Goal: Task Accomplishment & Management: Use online tool/utility

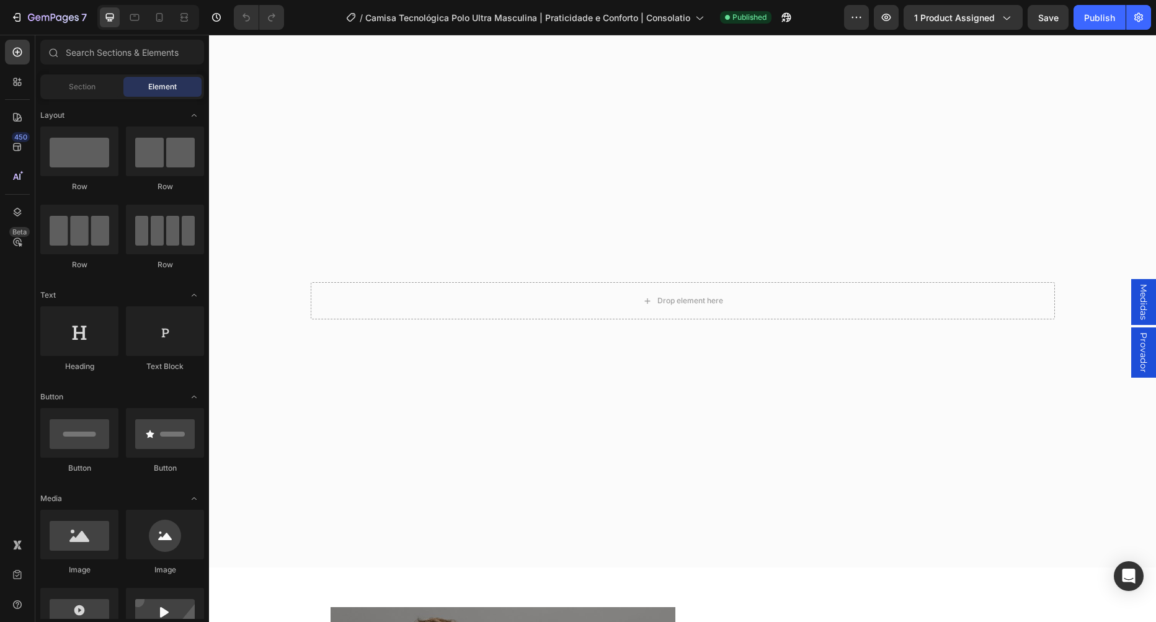
scroll to position [919, 0]
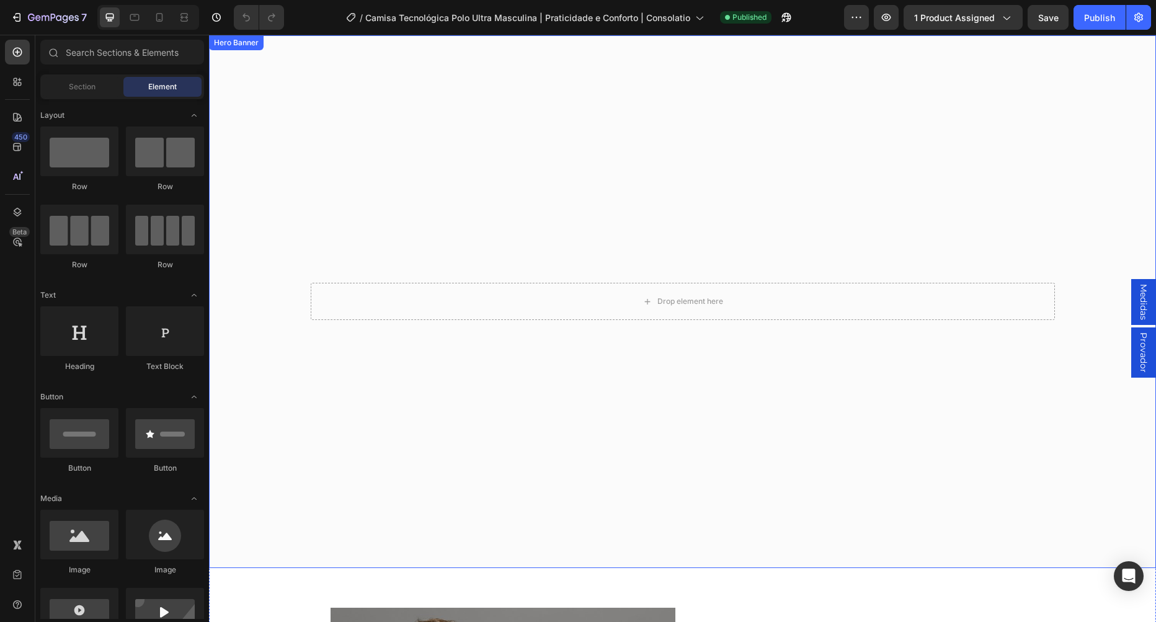
click at [410, 95] on video "Background Image" at bounding box center [682, 301] width 947 height 533
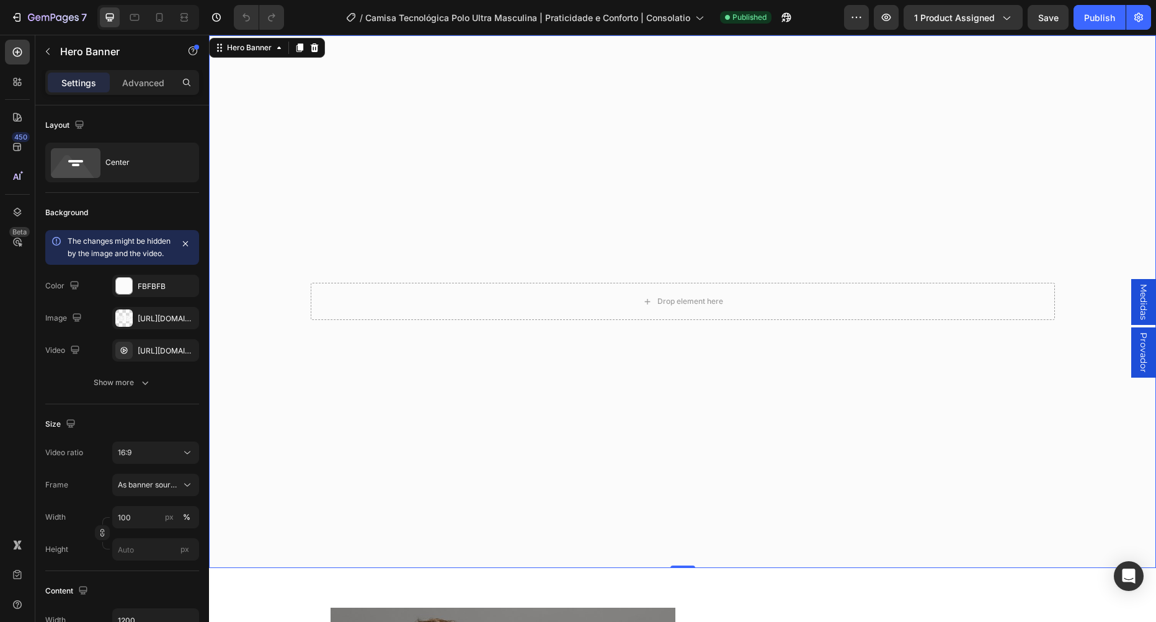
click at [306, 213] on video "Background Image" at bounding box center [682, 301] width 947 height 533
click at [183, 19] on icon at bounding box center [184, 17] width 12 height 12
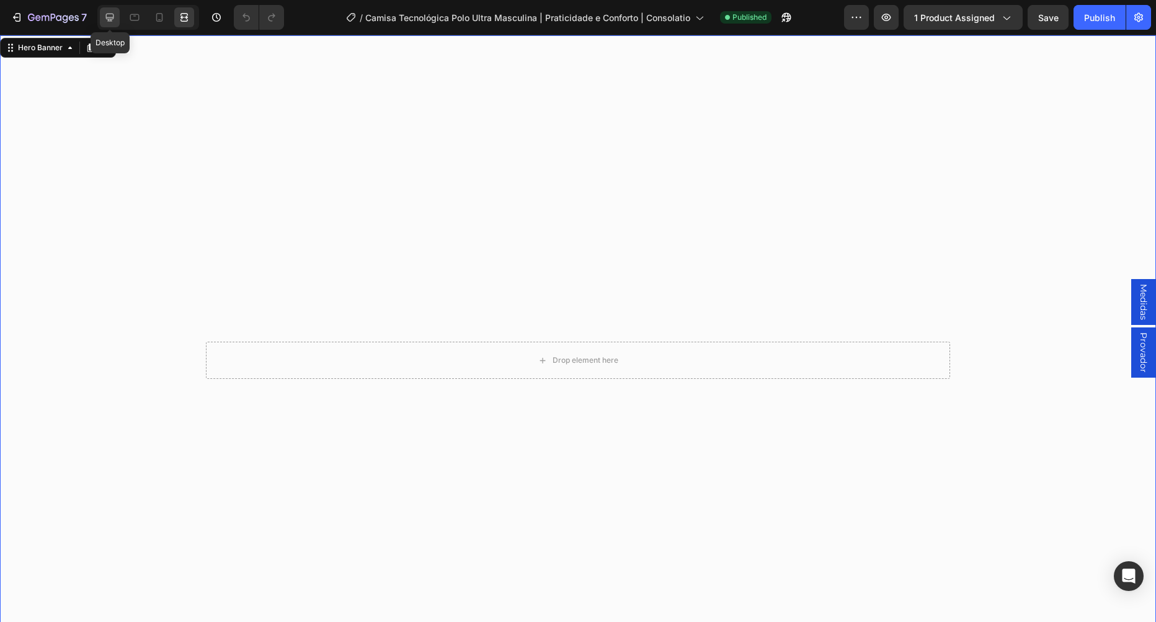
click at [107, 18] on icon at bounding box center [110, 18] width 8 height 8
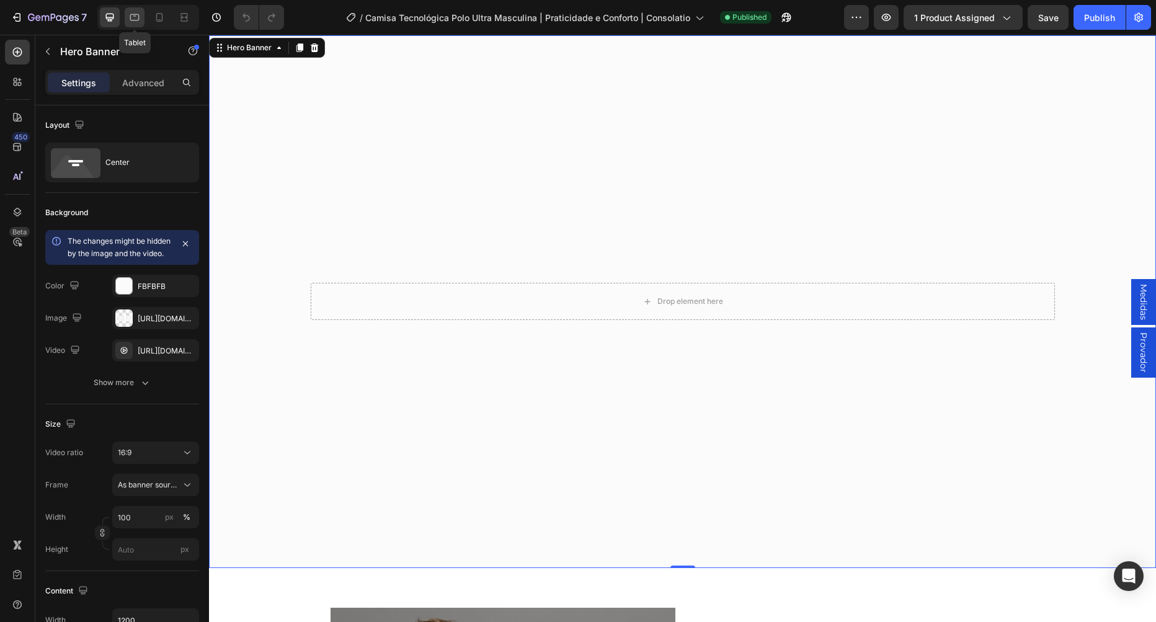
click at [133, 18] on icon at bounding box center [134, 17] width 12 height 12
type input "100%"
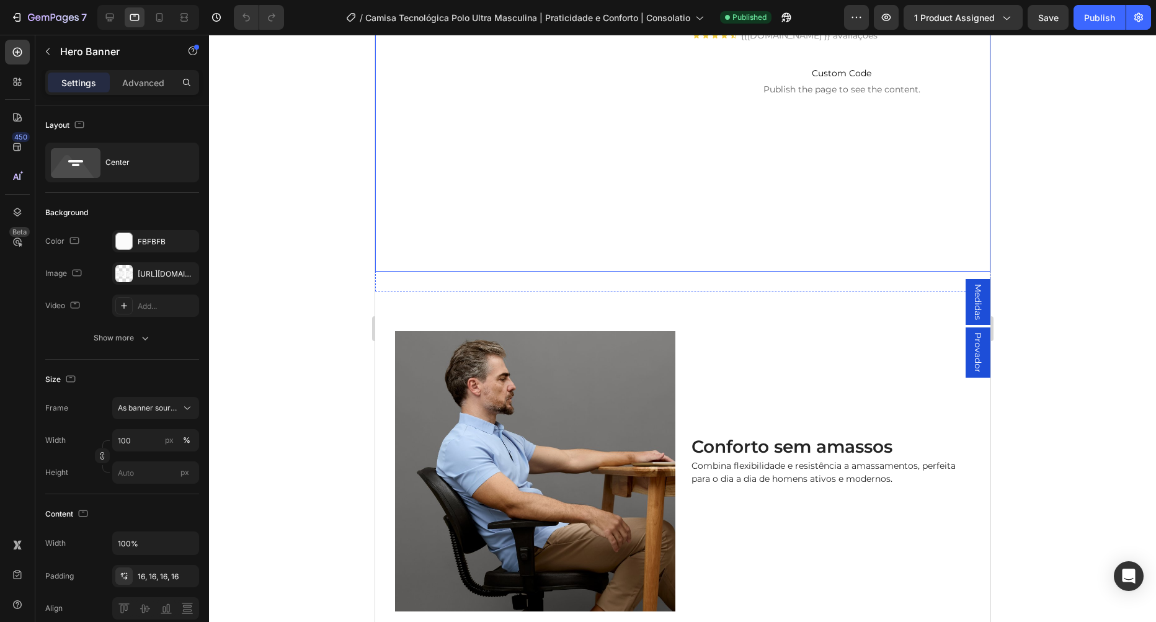
scroll to position [636, 0]
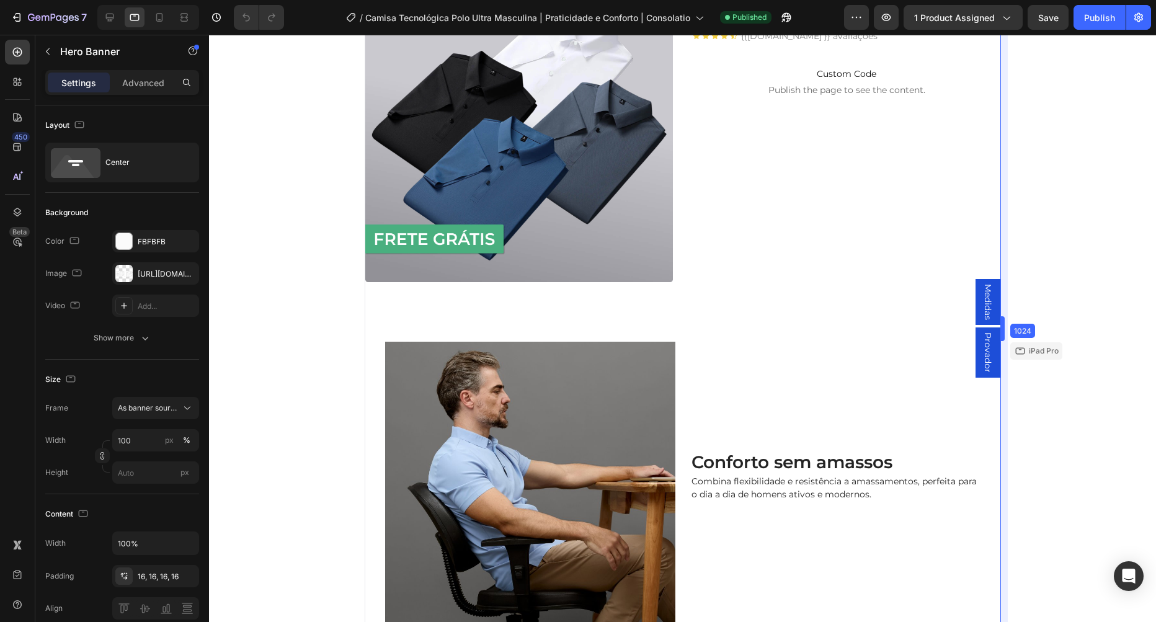
drag, startPoint x: 993, startPoint y: 252, endPoint x: 1061, endPoint y: 256, distance: 68.3
click at [1064, 0] on body "7 Version history / Camisa Tecnológica Polo Ultra Masculina | Praticidade e [PE…" at bounding box center [578, 0] width 1156 height 0
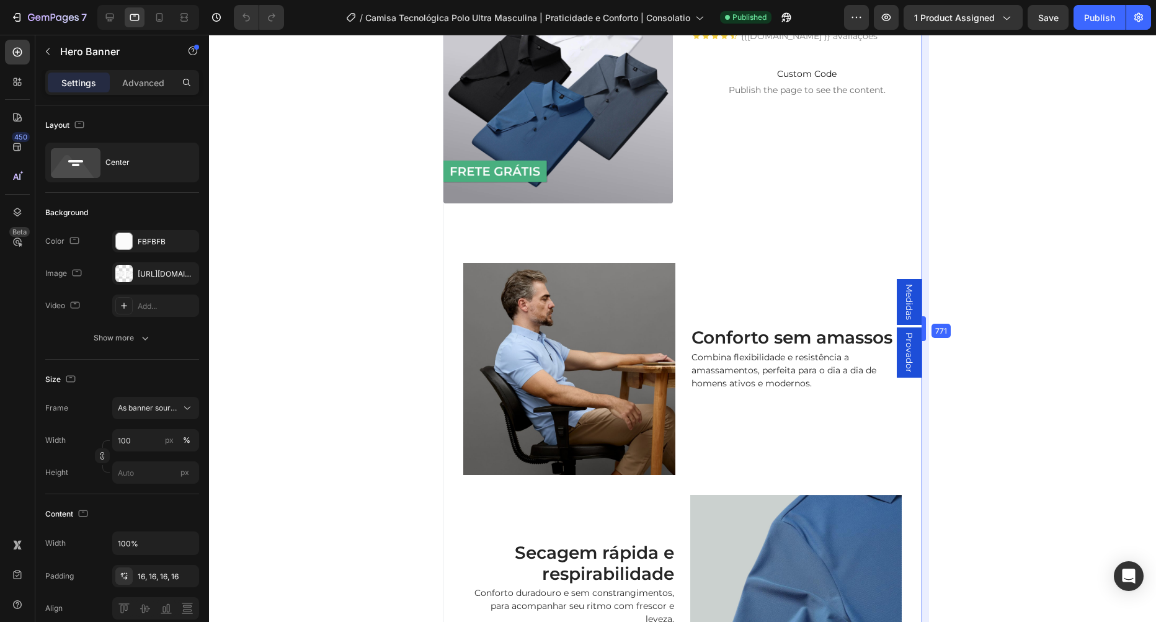
type input "500"
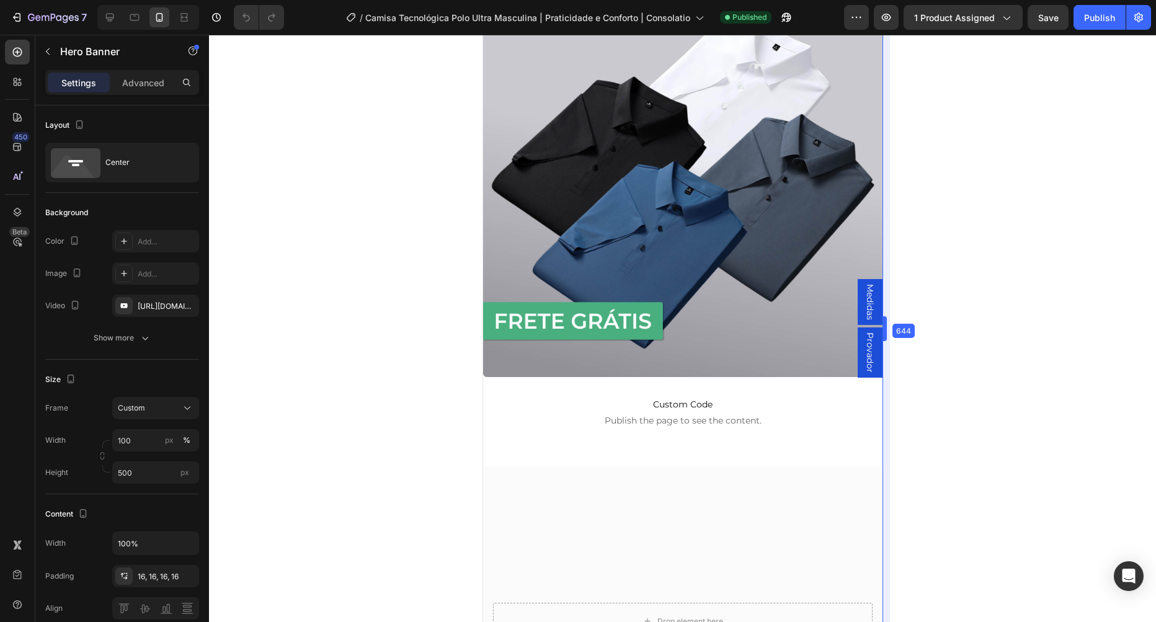
scroll to position [593, 0]
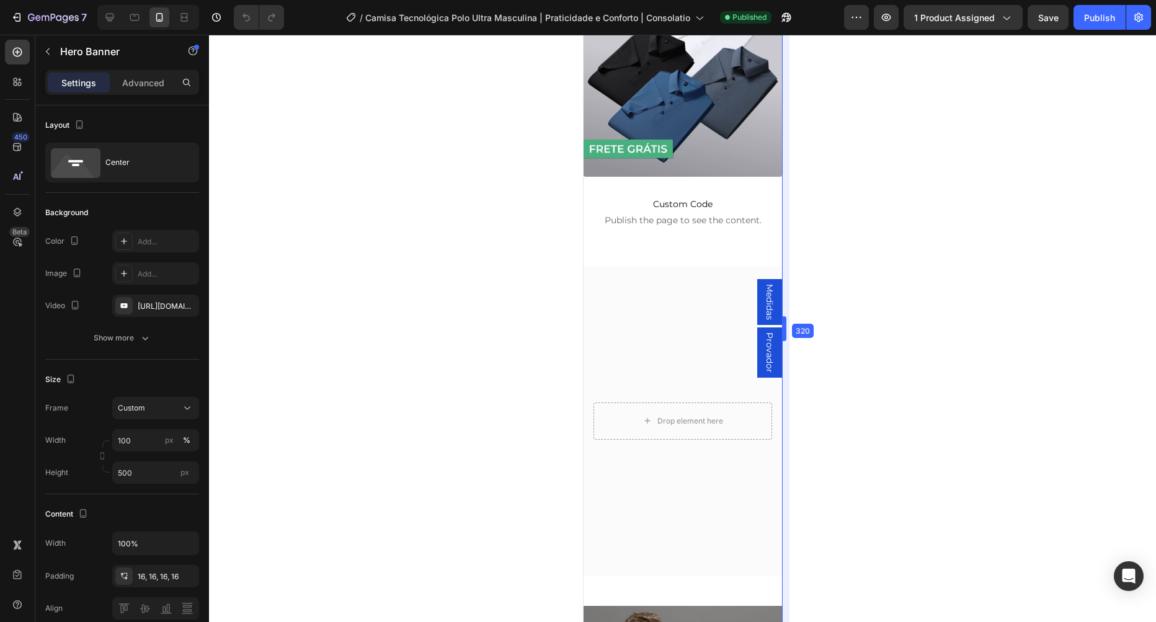
drag, startPoint x: 1005, startPoint y: 256, endPoint x: 483, endPoint y: 310, distance: 525.1
click at [477, 0] on body "7 Version history / Camisa Tecnológica Polo Ultra Masculina | Praticidade e [PE…" at bounding box center [578, 0] width 1156 height 0
drag, startPoint x: 784, startPoint y: 333, endPoint x: 760, endPoint y: 336, distance: 24.3
click at [760, 0] on body "7 Version history / Camisa Tecnológica Polo Ultra Masculina | Praticidade e [PE…" at bounding box center [578, 0] width 1156 height 0
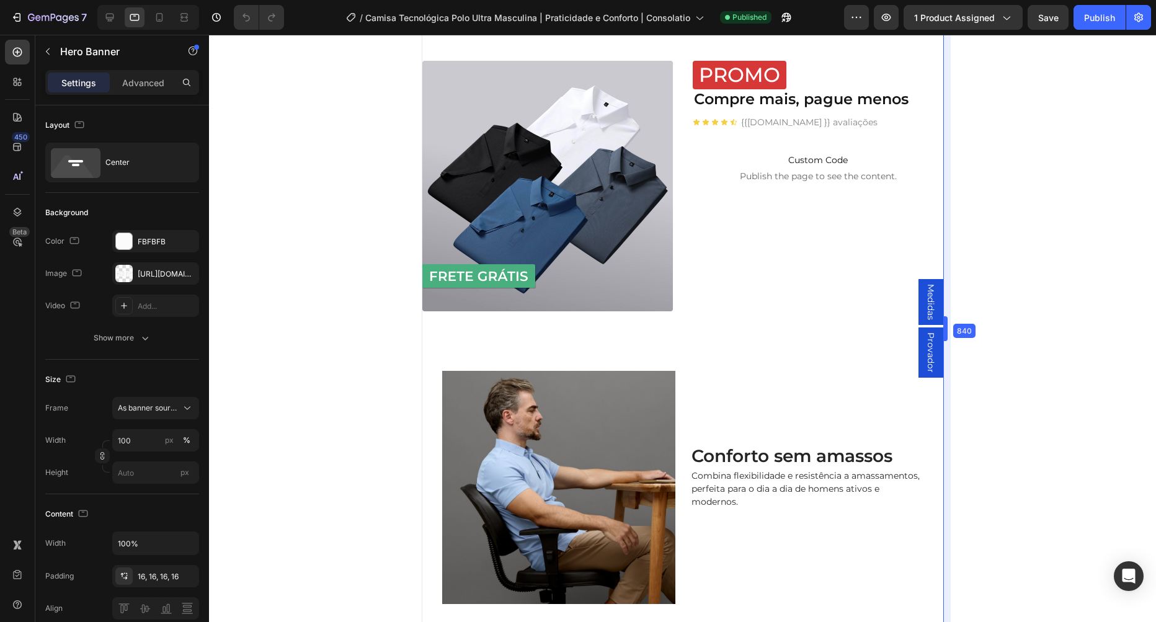
scroll to position [550, 0]
drag, startPoint x: 783, startPoint y: 332, endPoint x: 1107, endPoint y: 349, distance: 323.6
click at [1107, 0] on body "7 Version history / Camisa Tecnológica Polo Ultra Masculina | Praticidade e [PE…" at bounding box center [578, 0] width 1156 height 0
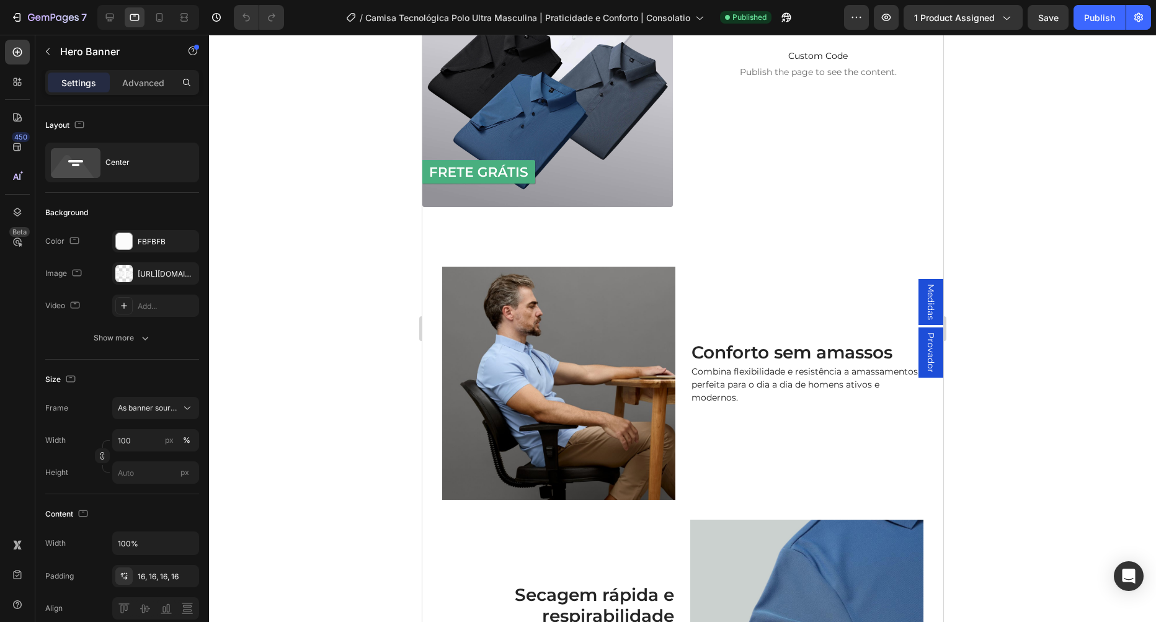
scroll to position [691, 0]
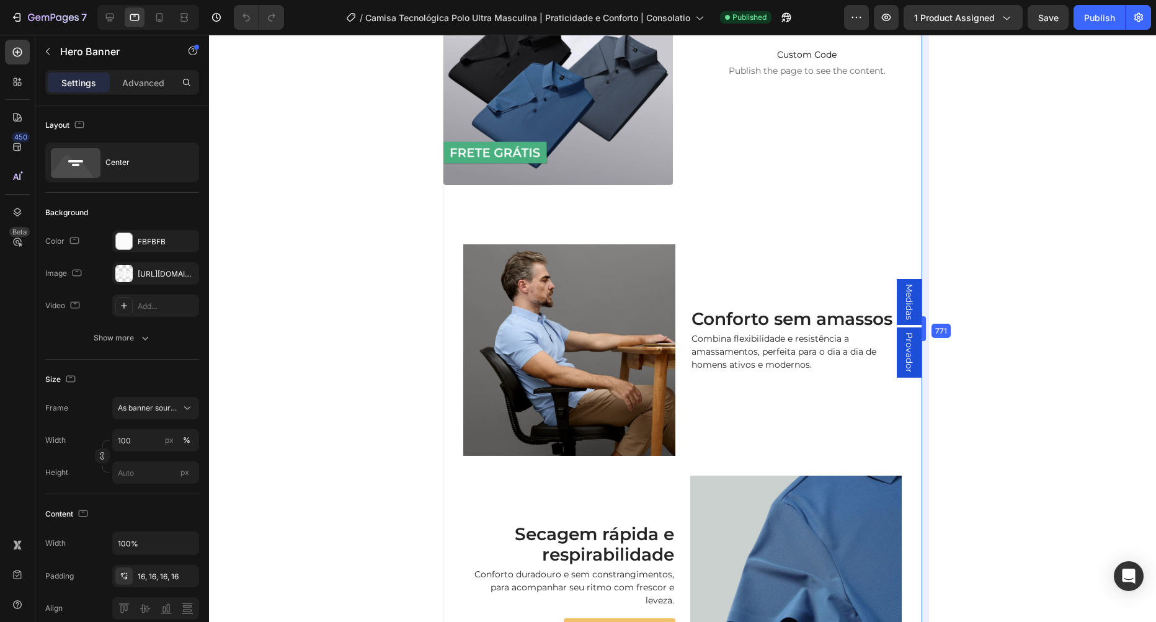
type input "500"
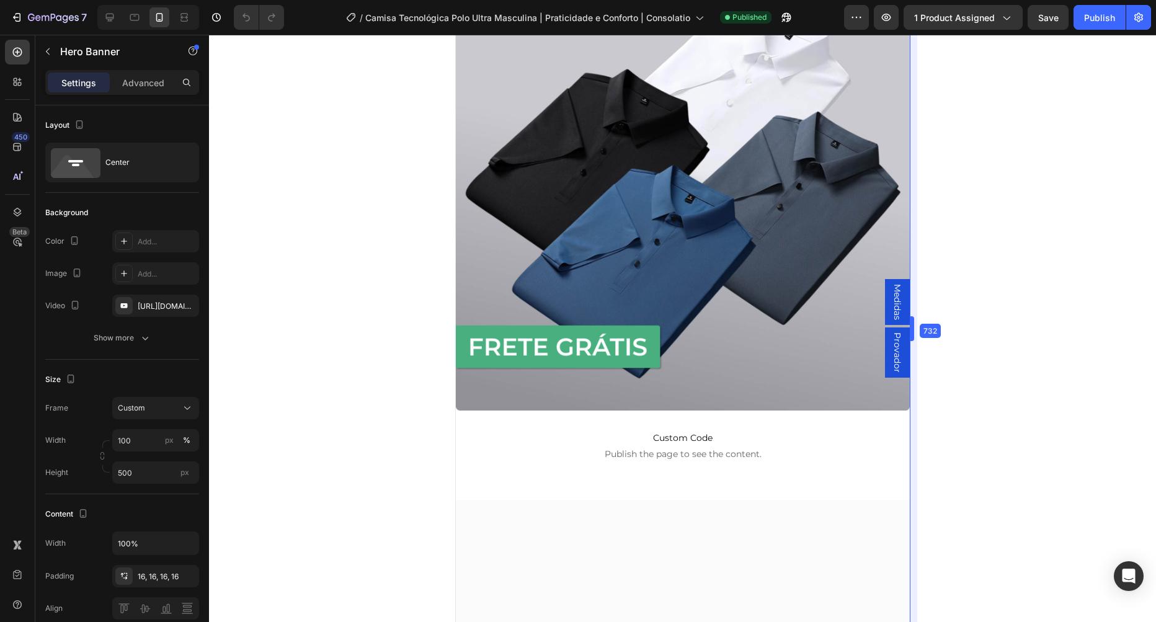
scroll to position [648, 0]
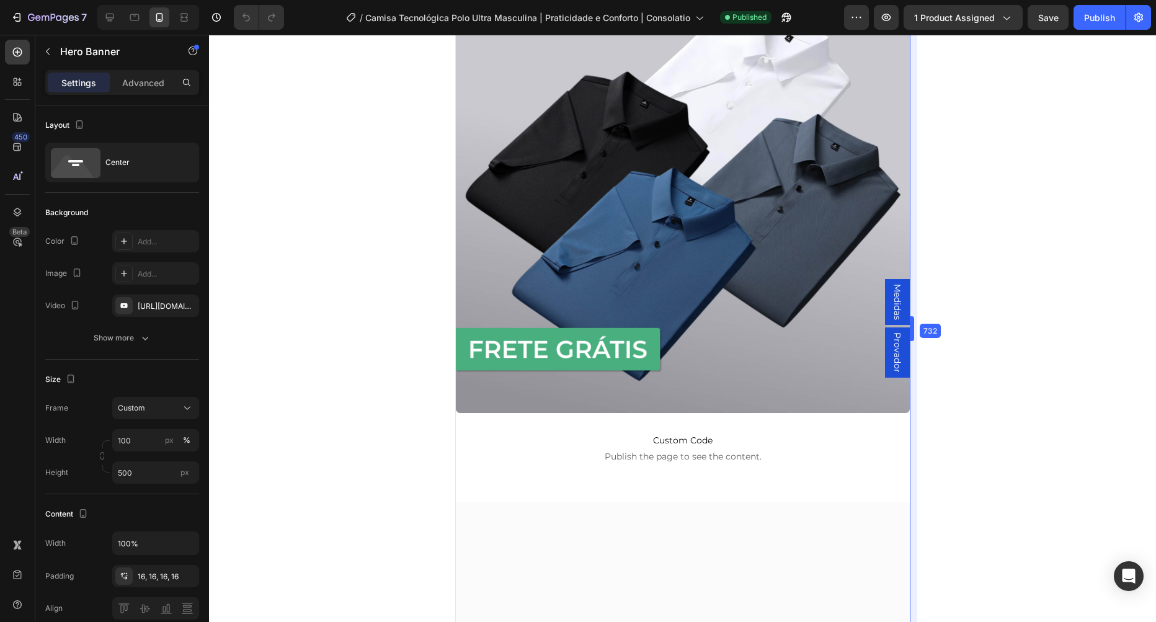
drag, startPoint x: 943, startPoint y: 262, endPoint x: 876, endPoint y: 270, distance: 67.6
click at [876, 0] on body "7 Version history / Camisa Tecnológica Polo Ultra Masculina | Praticidade e [PE…" at bounding box center [578, 0] width 1156 height 0
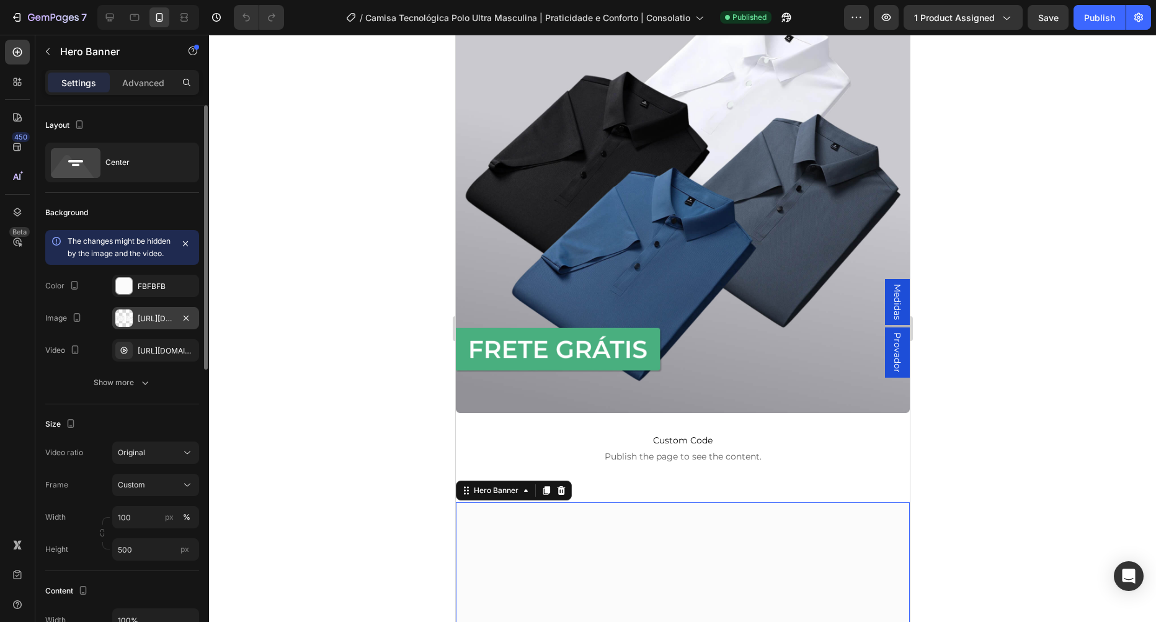
click at [160, 324] on div "[URL][DOMAIN_NAME]" at bounding box center [156, 318] width 36 height 11
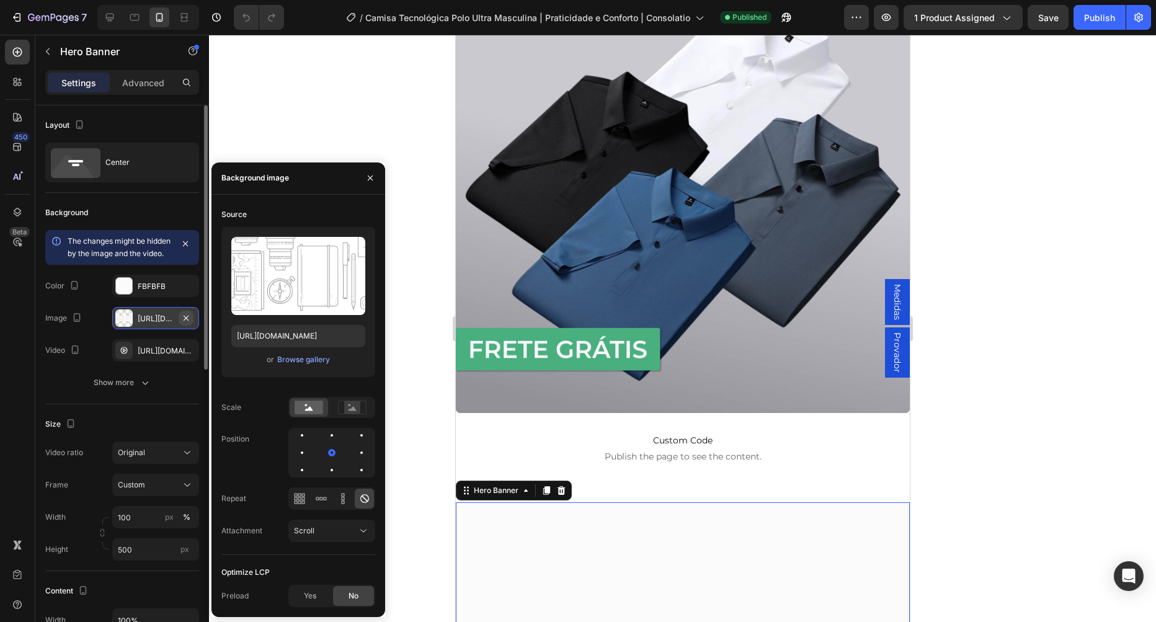
click at [186, 323] on icon "button" at bounding box center [186, 318] width 10 height 10
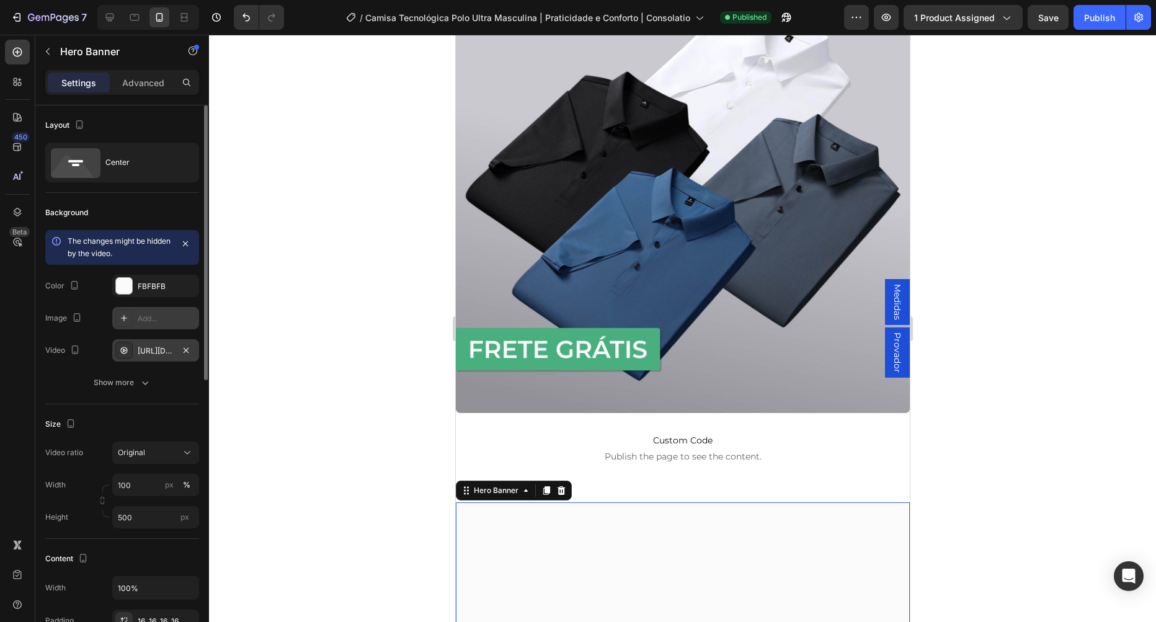
click at [156, 350] on div "[URL][DOMAIN_NAME]" at bounding box center [156, 350] width 36 height 11
click at [155, 320] on div "Add..." at bounding box center [167, 318] width 58 height 11
type input "[URL][DOMAIN_NAME]"
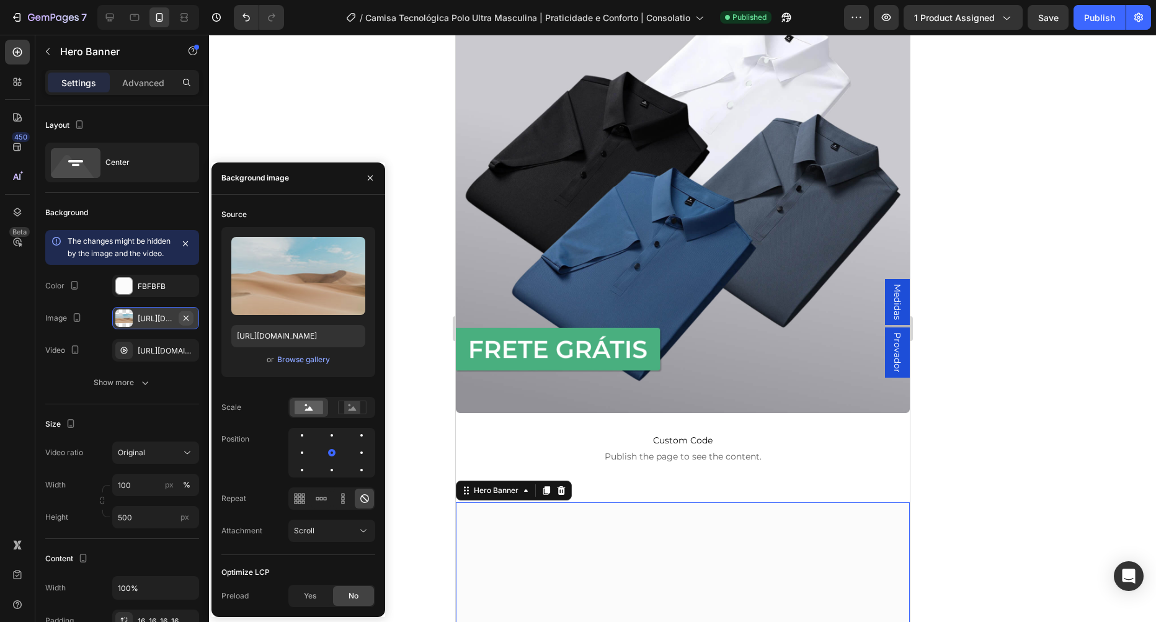
click at [188, 323] on icon "button" at bounding box center [186, 318] width 10 height 10
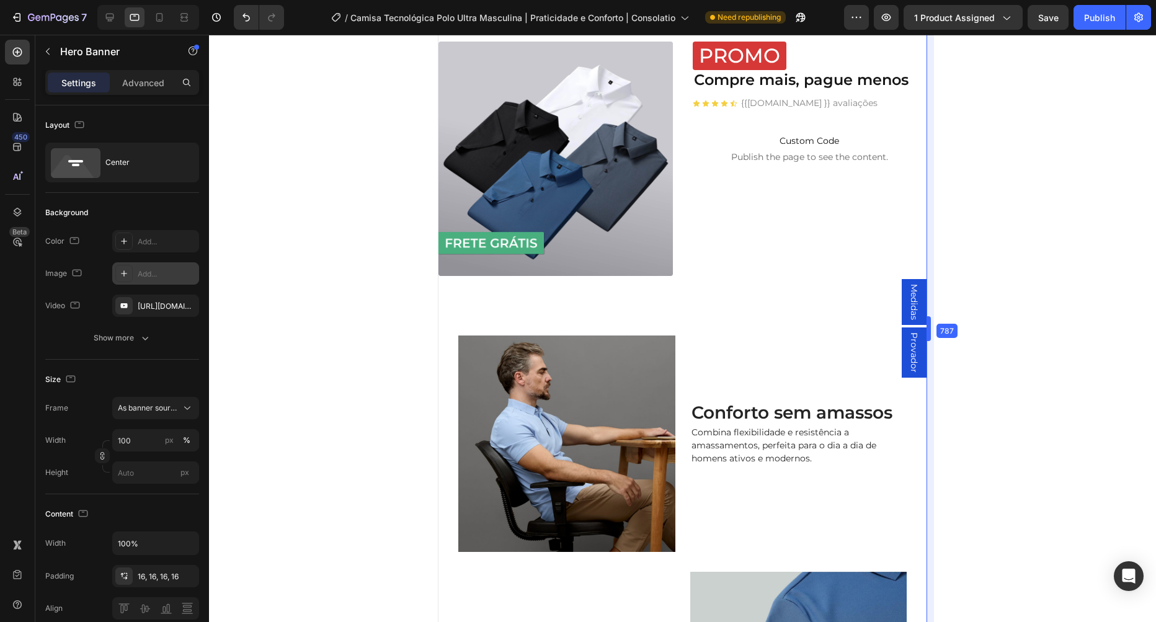
scroll to position [604, 0]
drag, startPoint x: 912, startPoint y: 433, endPoint x: 945, endPoint y: 452, distance: 37.8
click at [945, 0] on body "7 Version history / Camisa Tecnológica Polo Ultra Masculina | Praticidade e [PE…" at bounding box center [578, 0] width 1156 height 0
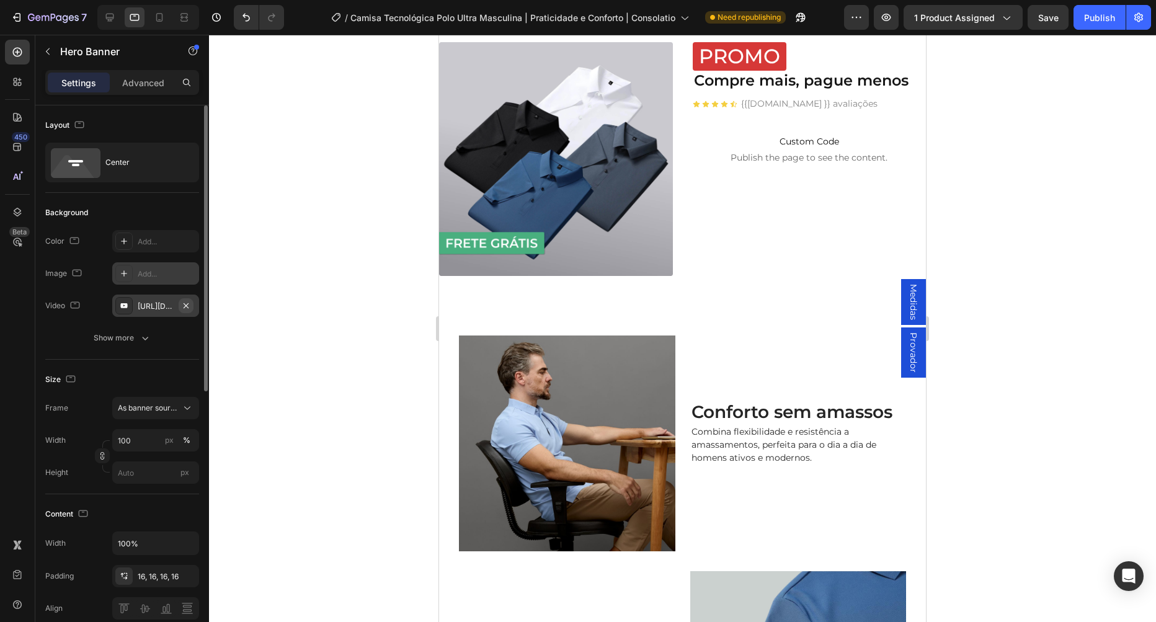
click at [186, 309] on icon "button" at bounding box center [186, 306] width 10 height 10
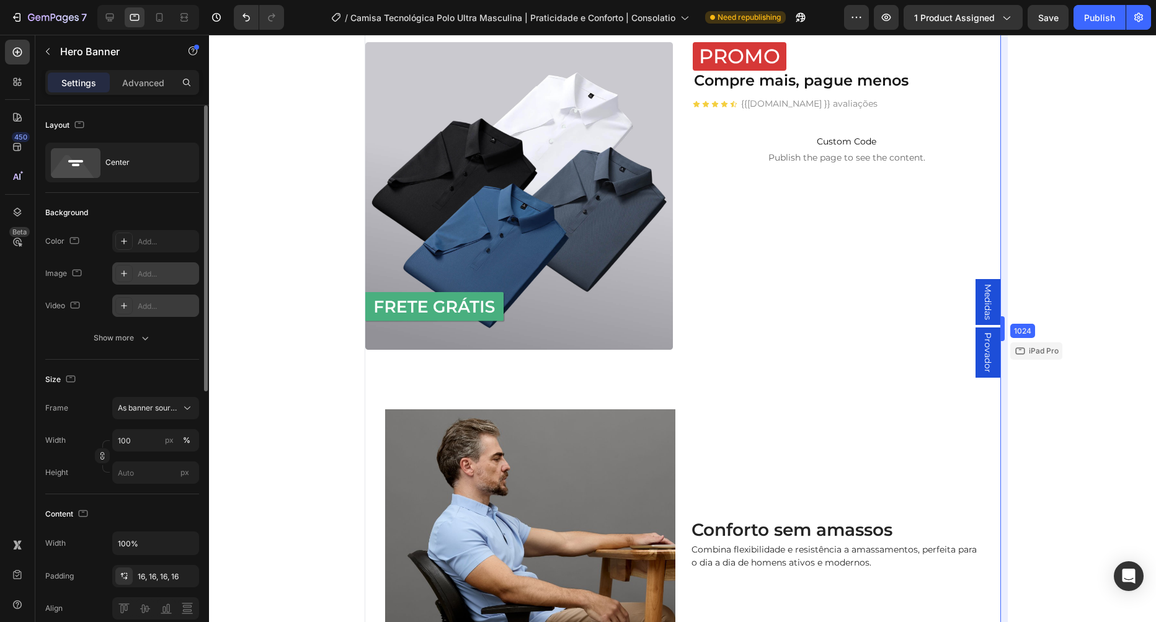
drag, startPoint x: 929, startPoint y: 362, endPoint x: 1162, endPoint y: 390, distance: 234.3
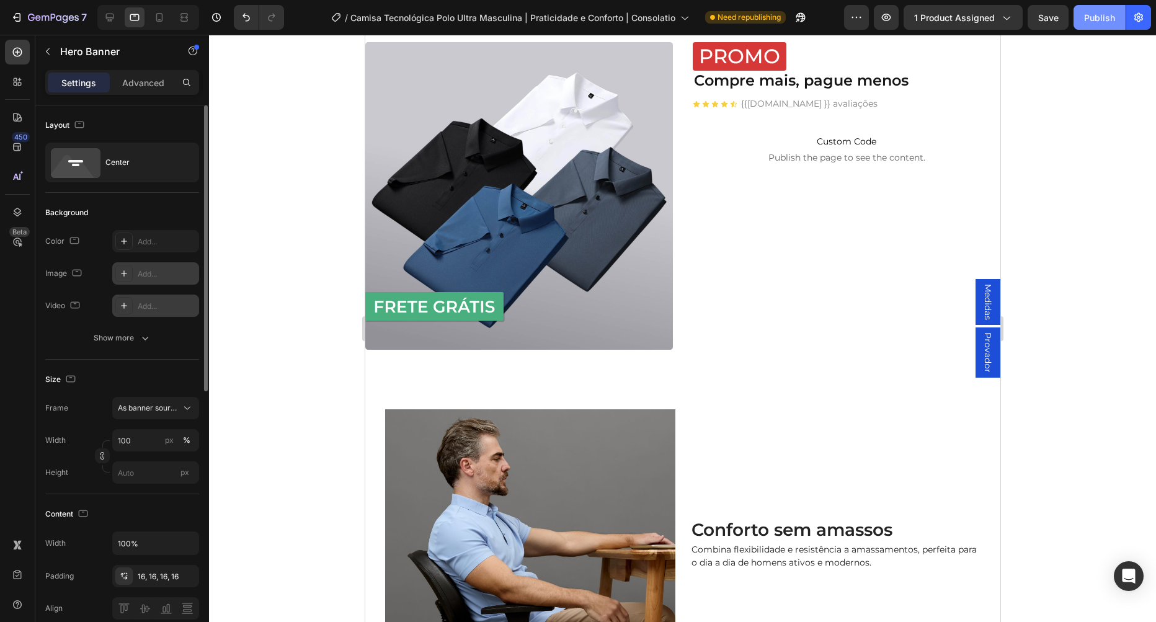
click at [1096, 16] on div "Publish" at bounding box center [1099, 17] width 31 height 13
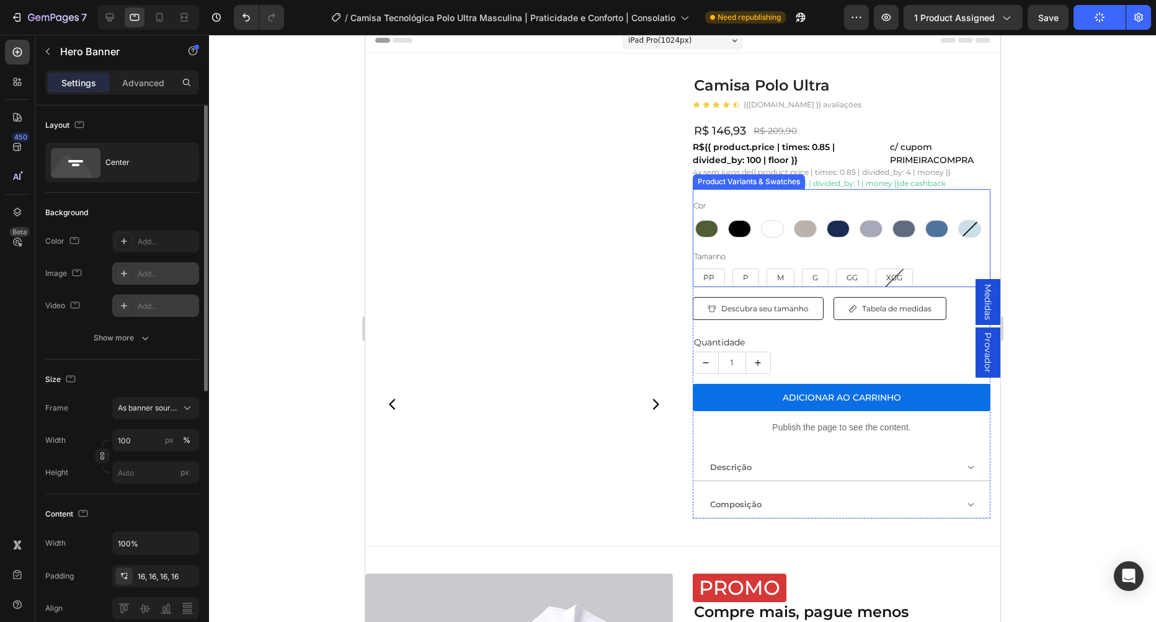
scroll to position [0, 0]
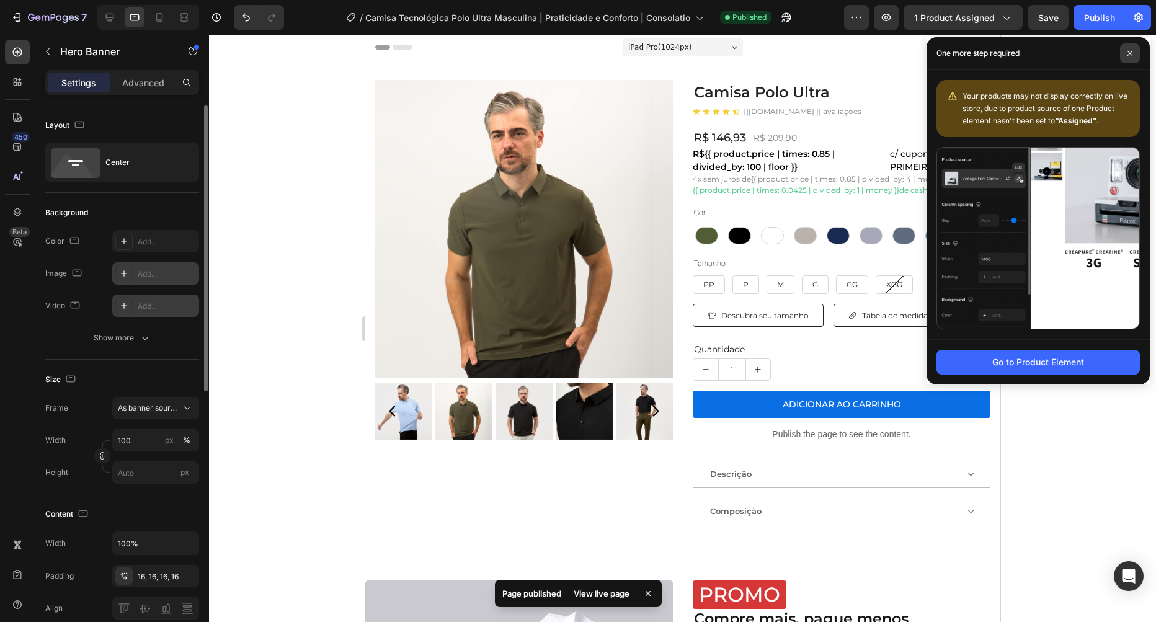
click at [1123, 55] on span at bounding box center [1130, 53] width 20 height 20
